Goal: Task Accomplishment & Management: Use online tool/utility

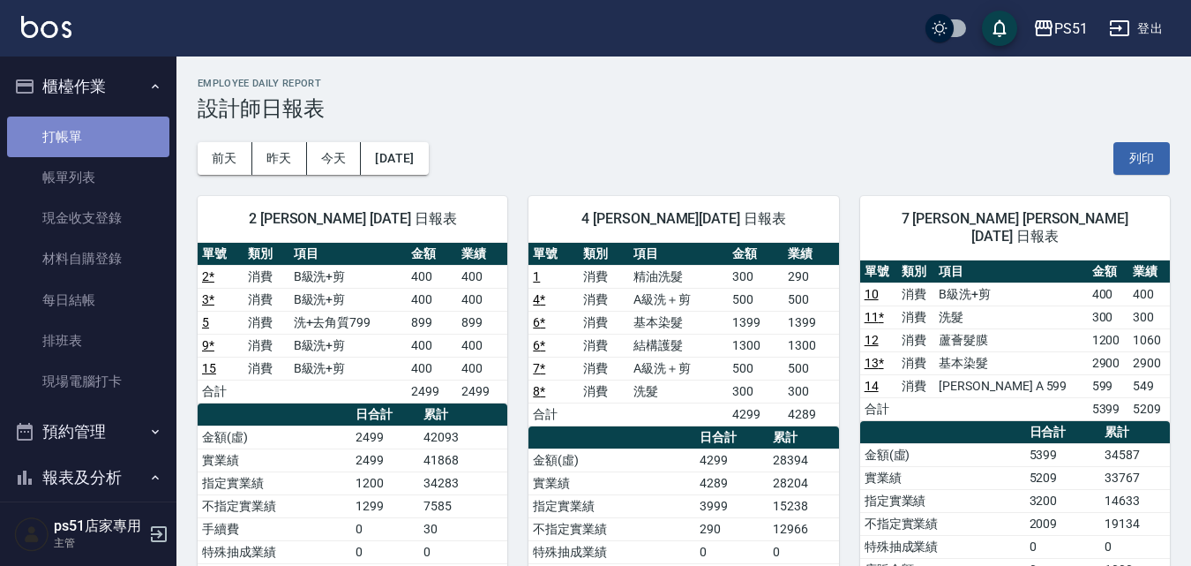
click at [97, 140] on link "打帳單" at bounding box center [88, 136] width 162 height 41
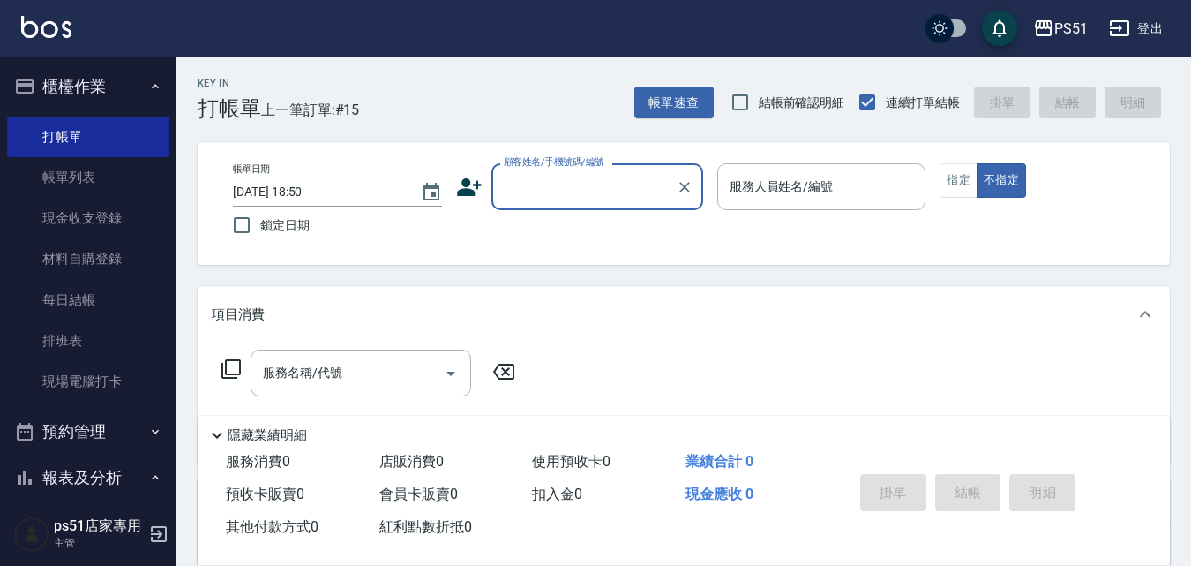
click at [533, 205] on div "顧客姓名/手機號碼/編號" at bounding box center [597, 186] width 212 height 47
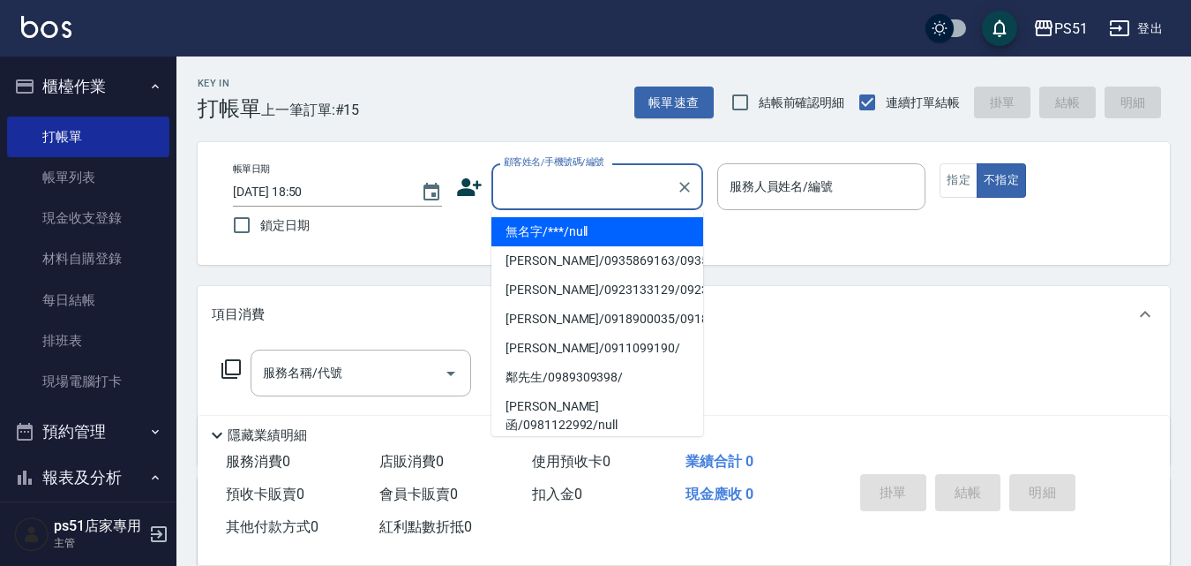
click at [579, 232] on li "無名字/***/null" at bounding box center [597, 231] width 212 height 29
type input "無名字/***/null"
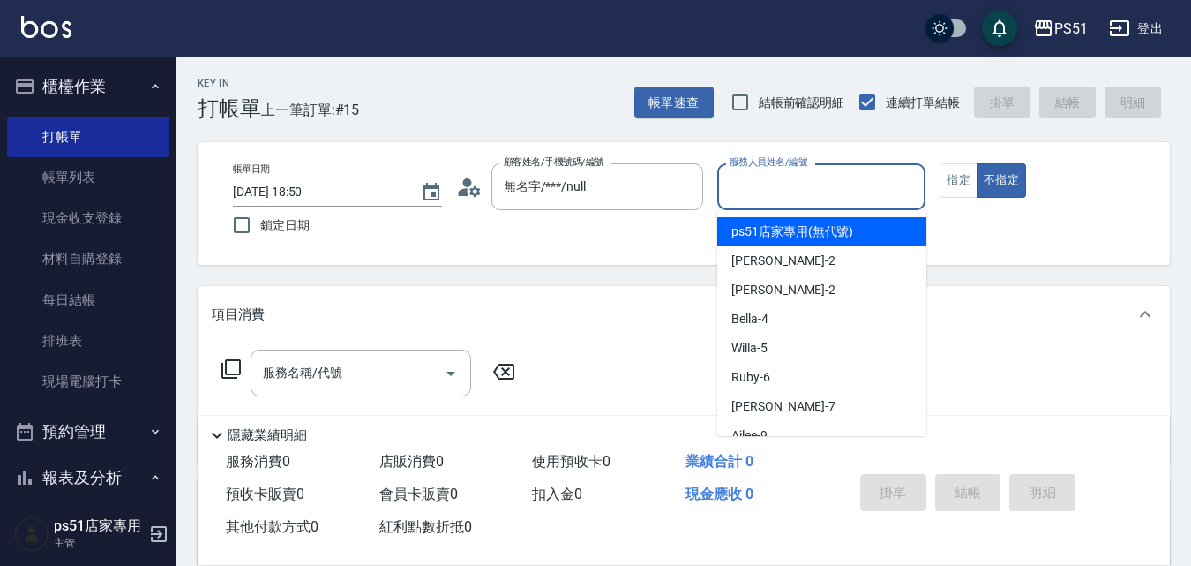
drag, startPoint x: 759, startPoint y: 185, endPoint x: 768, endPoint y: 212, distance: 27.9
click at [759, 186] on input "服務人員姓名/編號" at bounding box center [821, 186] width 193 height 31
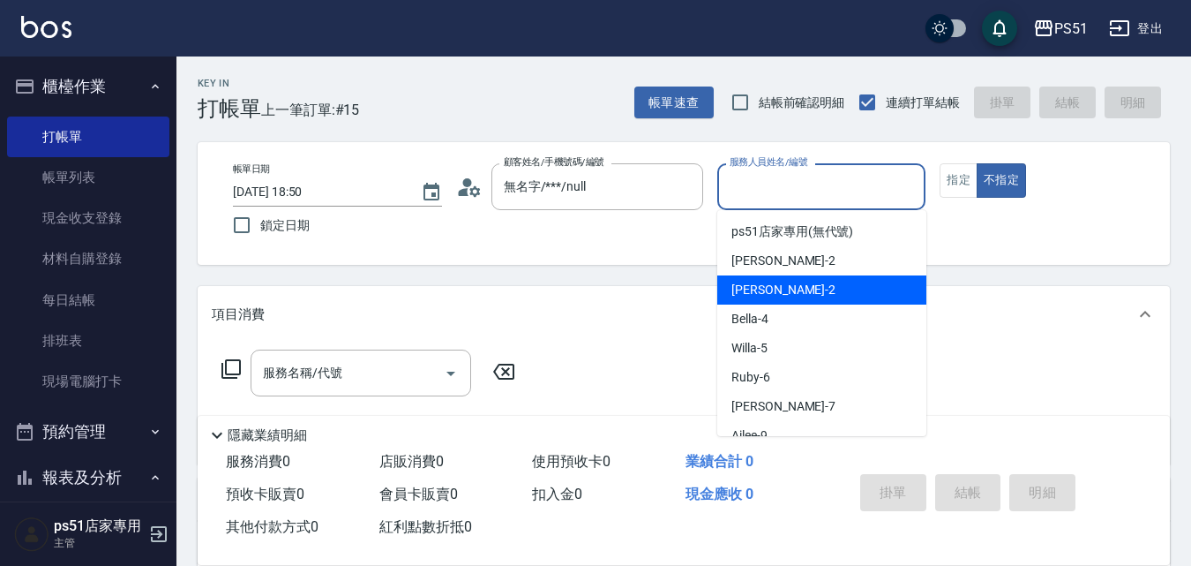
drag, startPoint x: 763, startPoint y: 283, endPoint x: 981, endPoint y: 220, distance: 227.0
click at [764, 286] on span "[PERSON_NAME] -2" at bounding box center [783, 290] width 104 height 19
type input "[PERSON_NAME]-2"
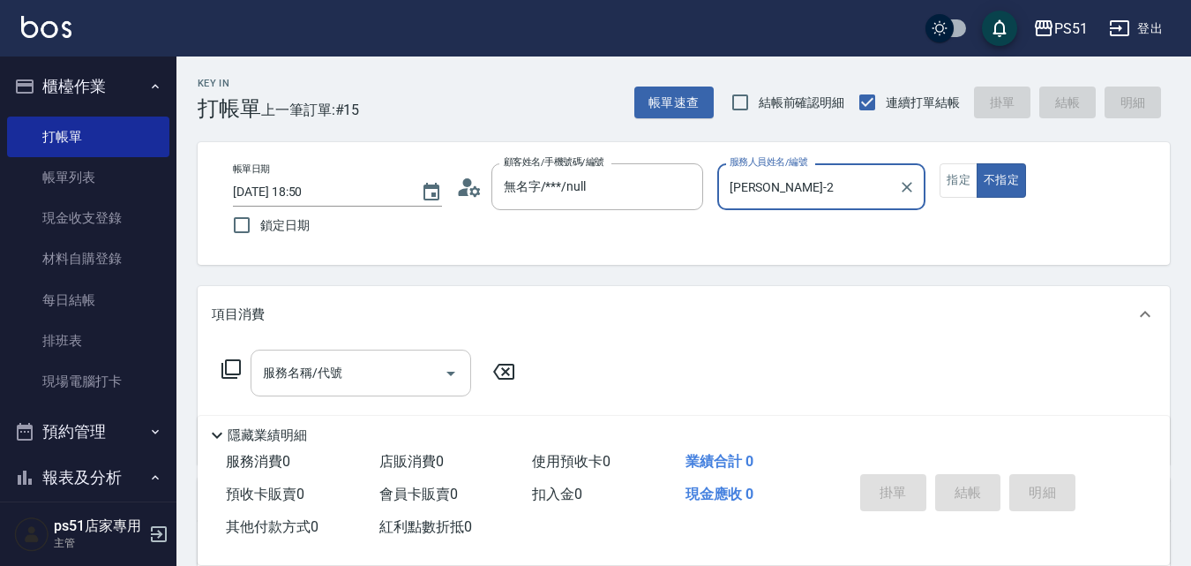
click at [415, 367] on input "服務名稱/代號" at bounding box center [348, 372] width 178 height 31
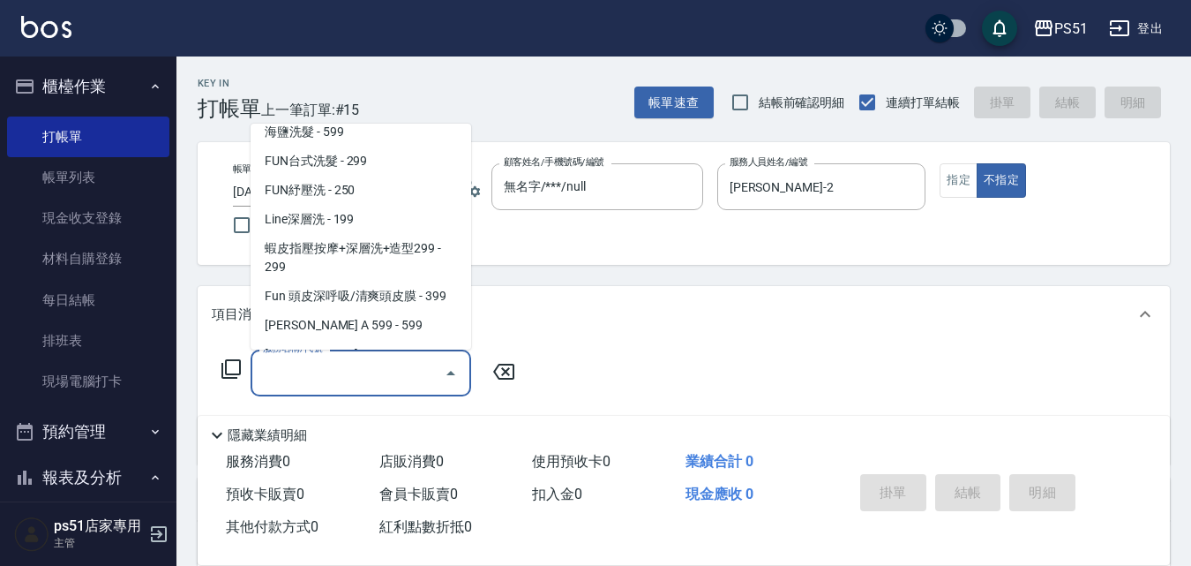
scroll to position [412, 0]
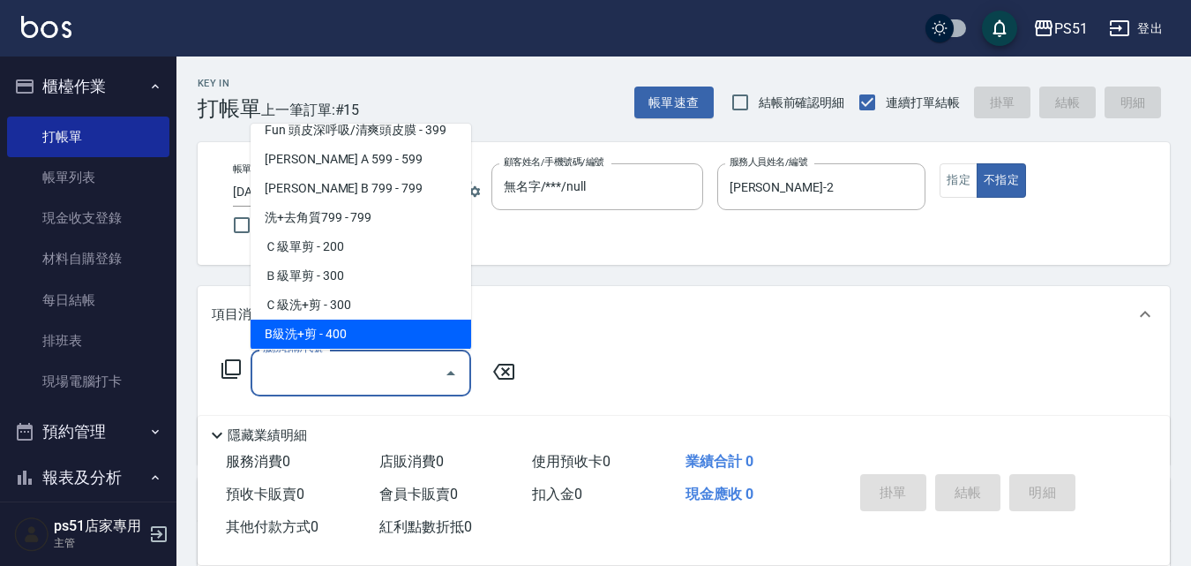
click at [341, 319] on span "B級洗+剪 - 400" at bounding box center [361, 333] width 221 height 29
type input "B級洗+剪(204)"
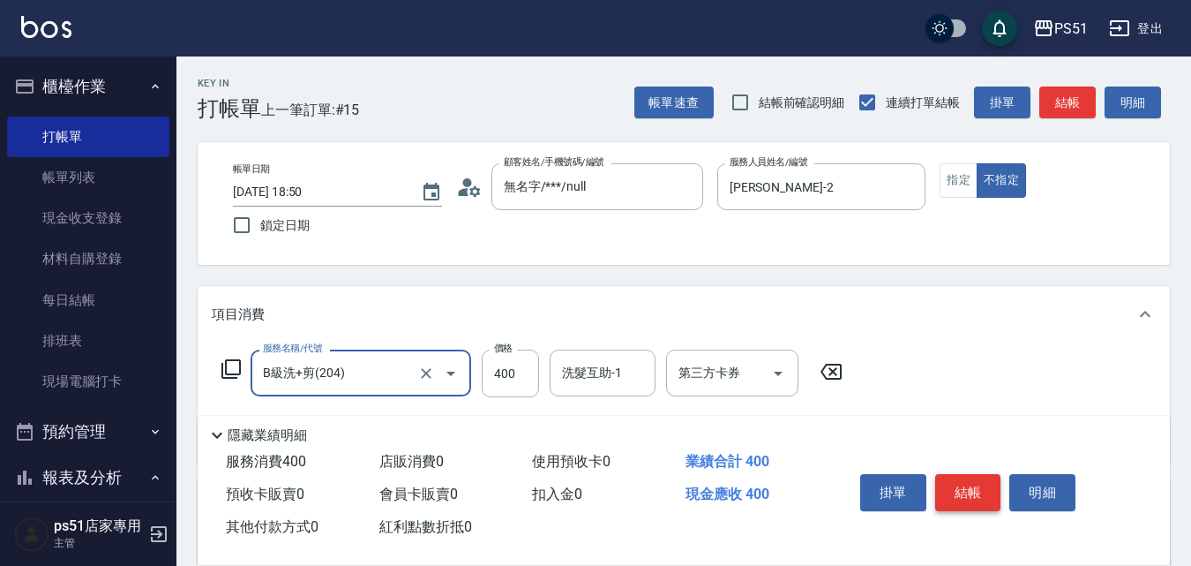
click at [947, 483] on button "結帳" at bounding box center [968, 492] width 66 height 37
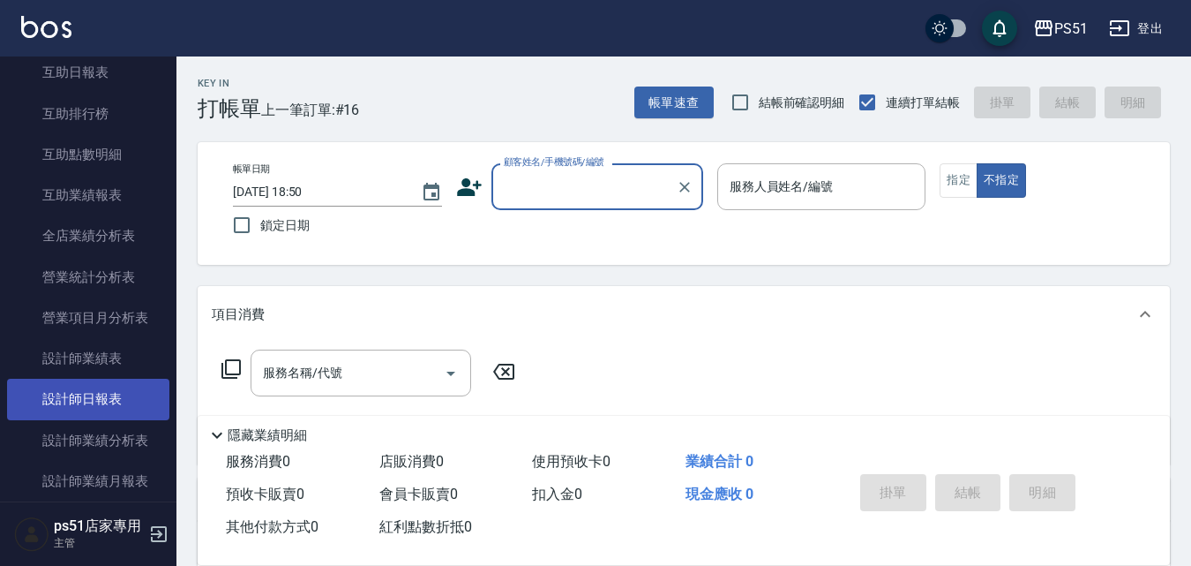
scroll to position [823, 0]
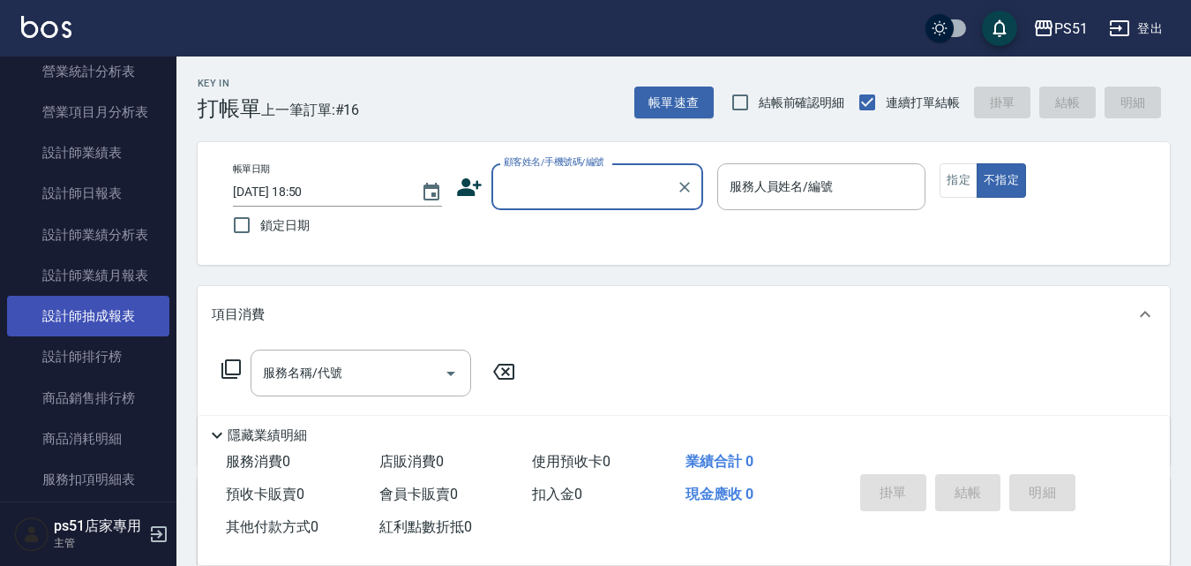
click at [126, 318] on link "設計師抽成報表" at bounding box center [88, 316] width 162 height 41
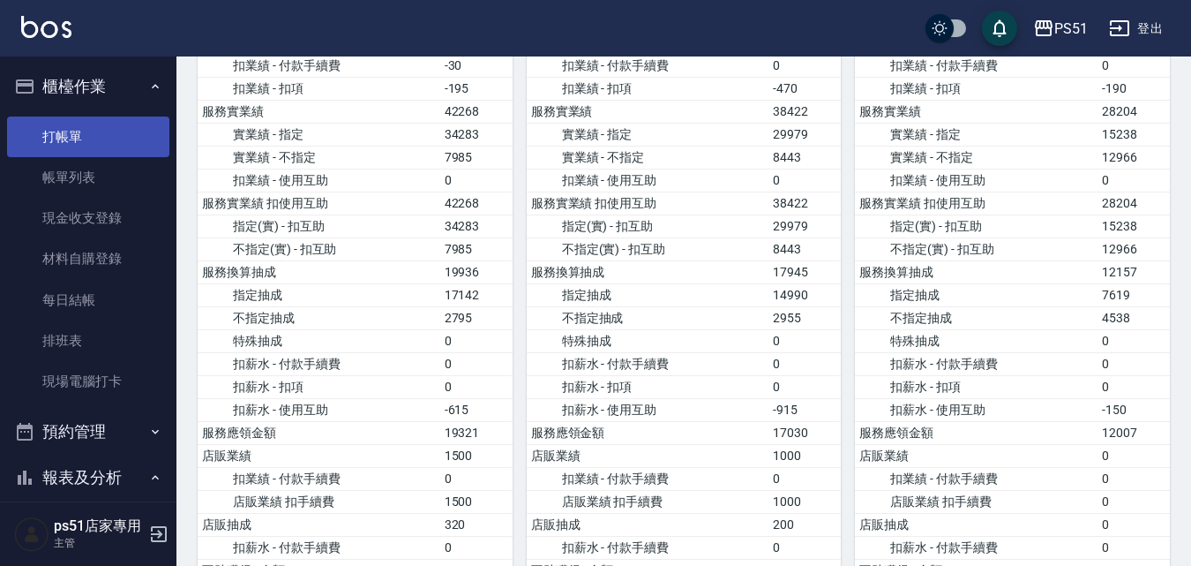
scroll to position [206, 0]
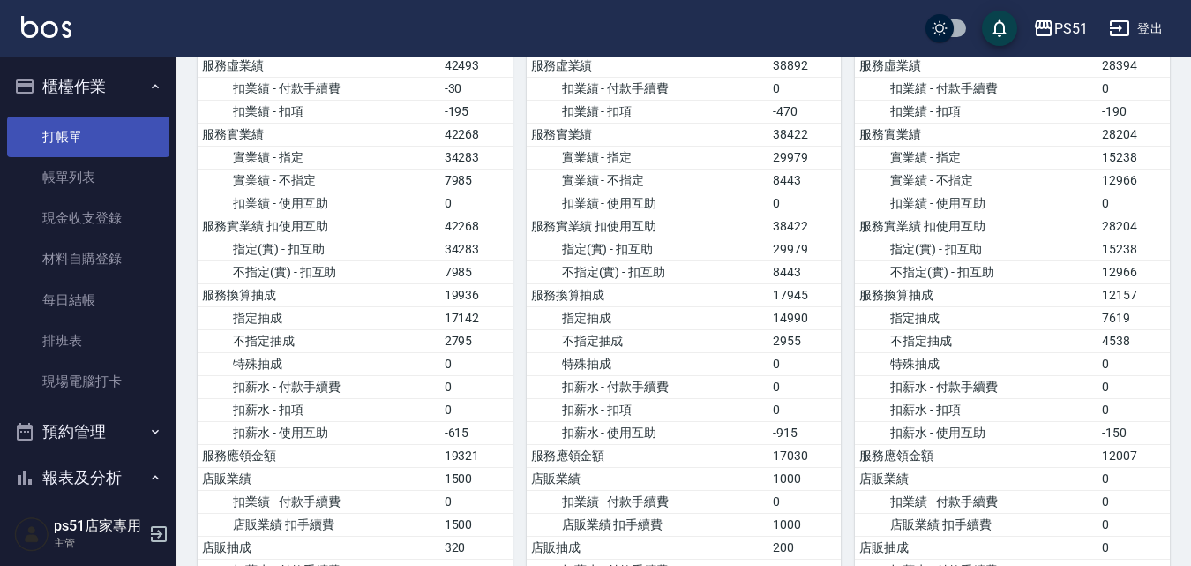
click at [39, 146] on link "打帳單" at bounding box center [88, 136] width 162 height 41
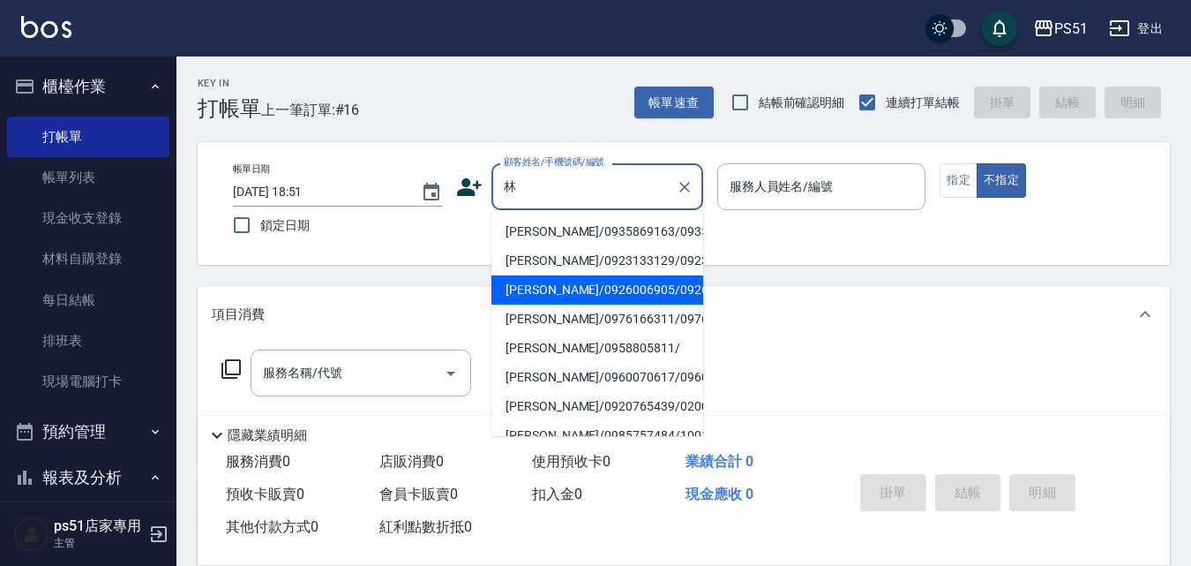
click at [555, 304] on li "[PERSON_NAME]/0926006905/0926006905" at bounding box center [597, 289] width 212 height 29
type input "[PERSON_NAME]/0926006905/0926006905"
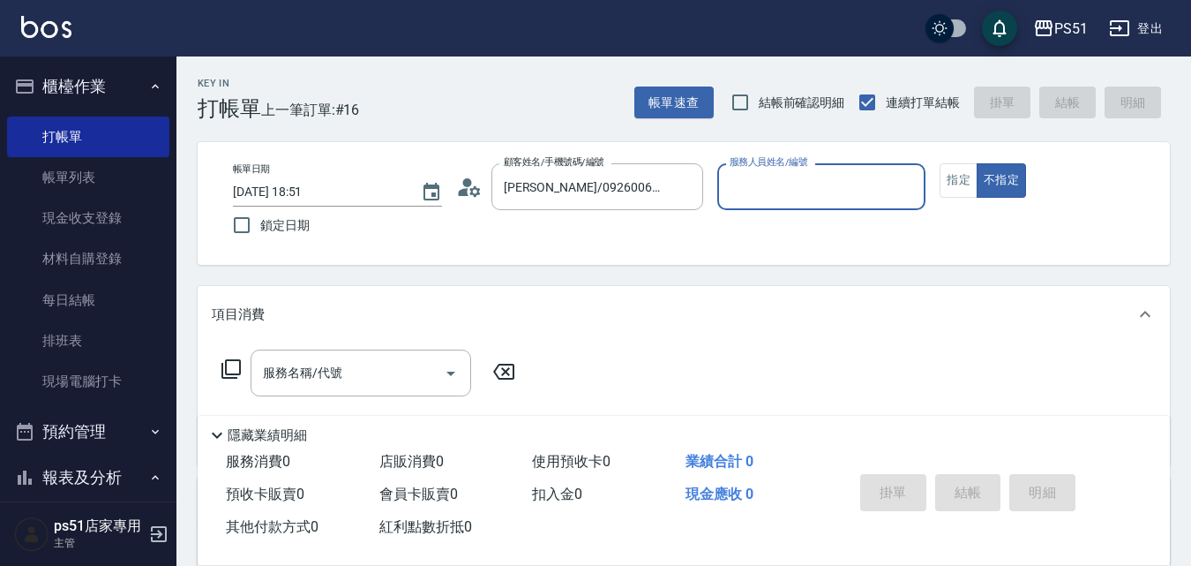
type input "Bella-4"
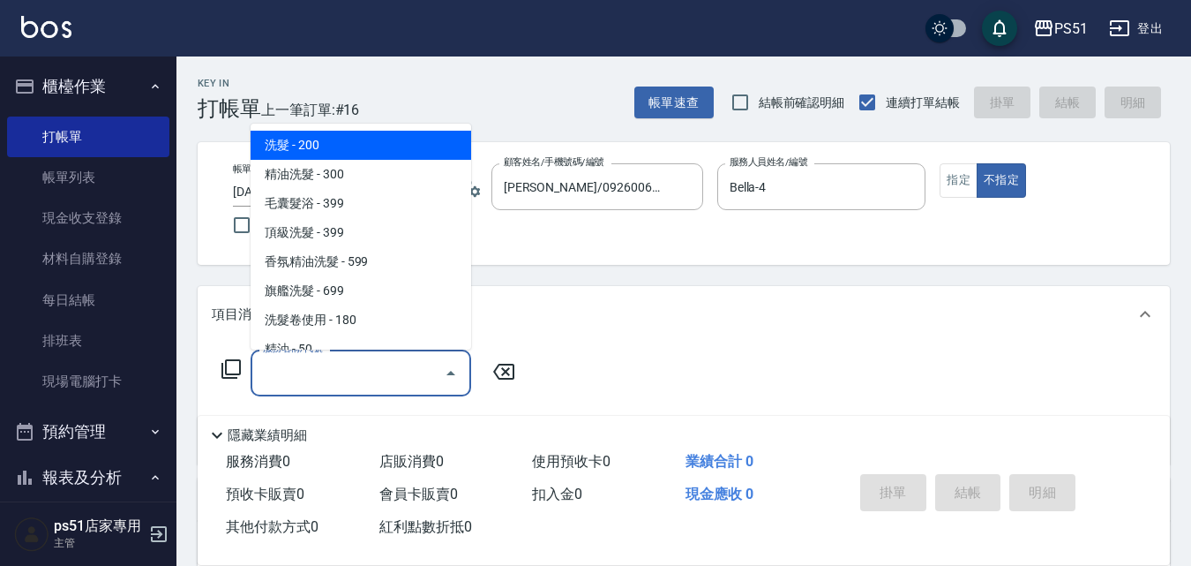
click at [303, 377] on input "服務名稱/代號" at bounding box center [348, 372] width 178 height 31
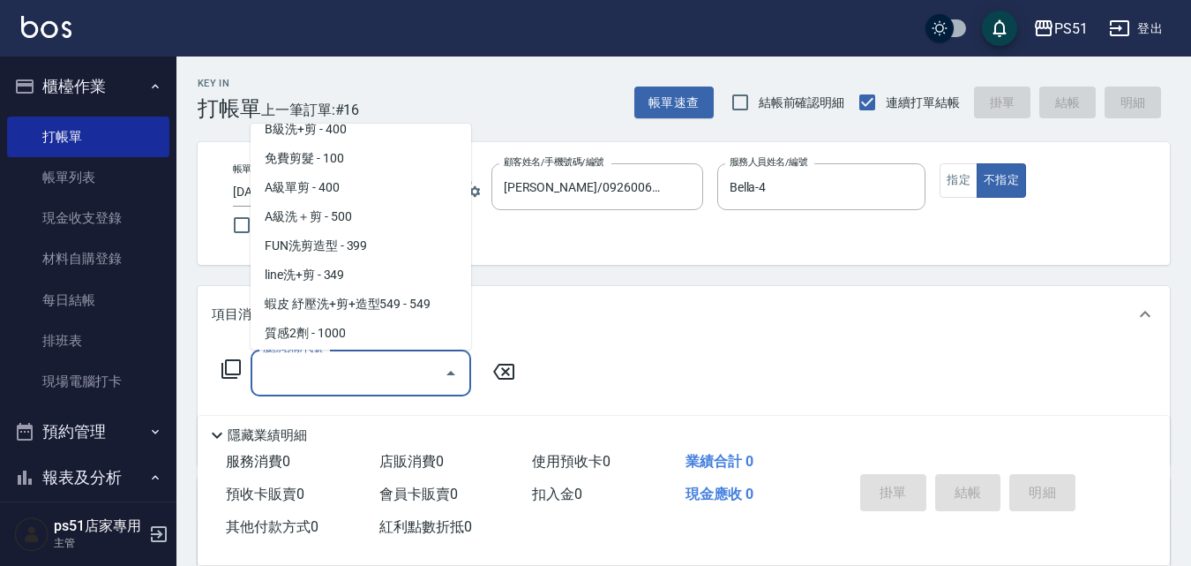
scroll to position [618, 0]
click at [387, 135] on span "B級洗+剪 - 400" at bounding box center [361, 128] width 221 height 29
type input "B級洗+剪(204)"
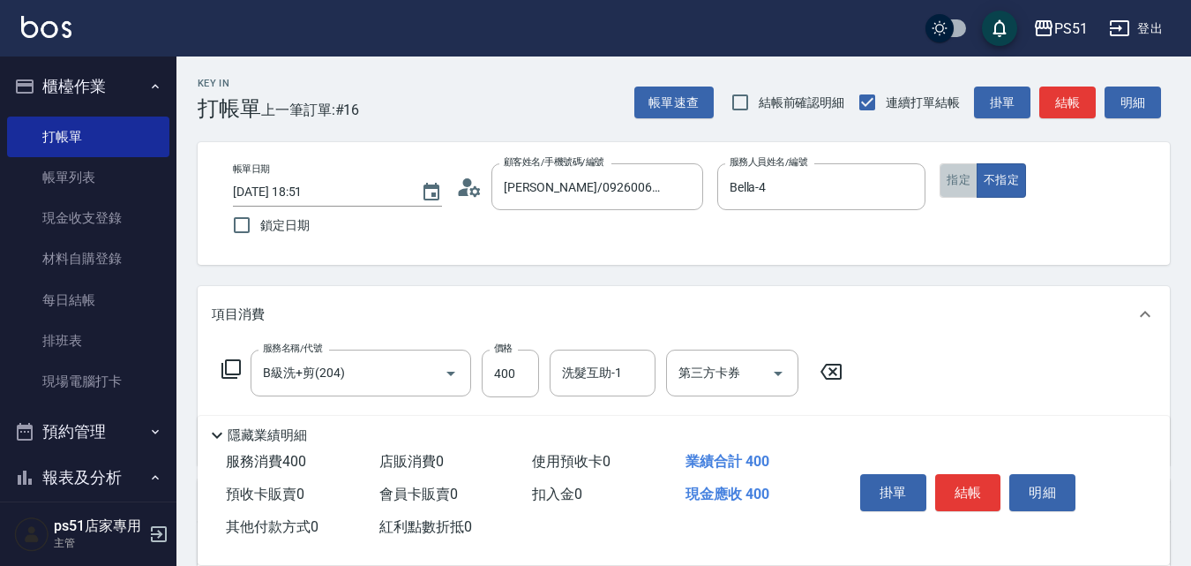
click at [968, 169] on button "指定" at bounding box center [959, 180] width 38 height 34
click at [1061, 95] on button "結帳" at bounding box center [1067, 102] width 56 height 33
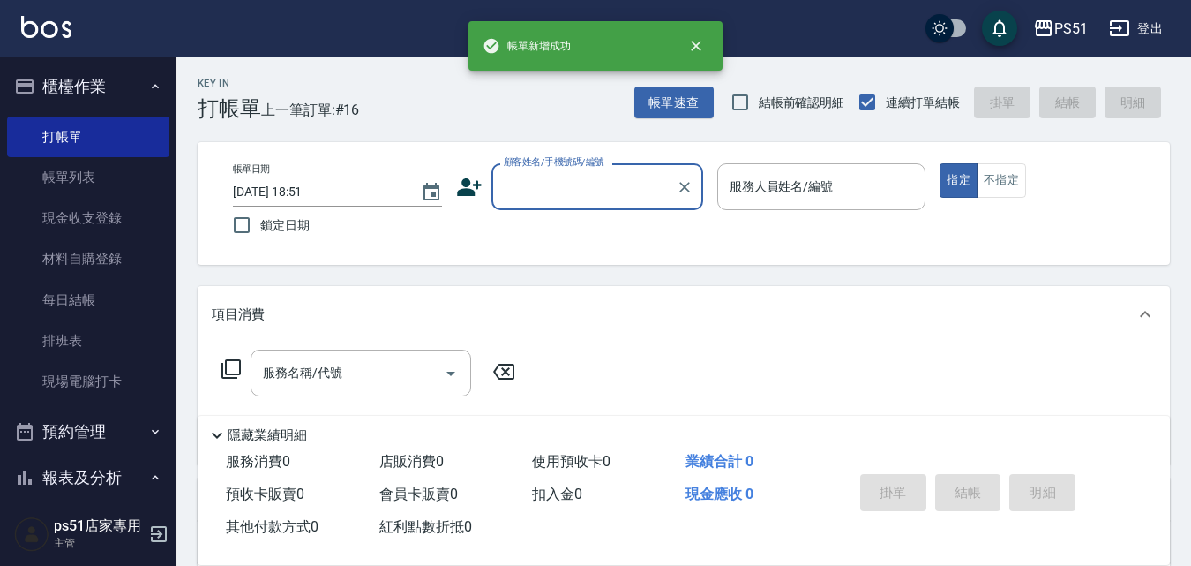
scroll to position [0, 0]
